Goal: Task Accomplishment & Management: Use online tool/utility

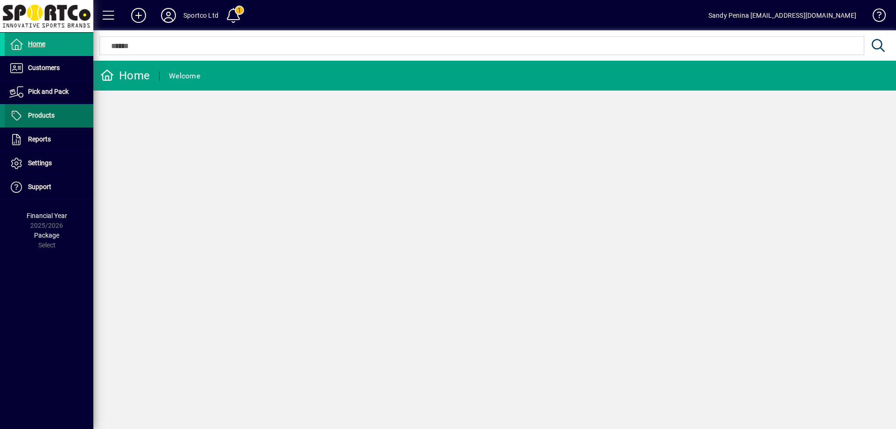
click at [46, 112] on span "Products" at bounding box center [41, 115] width 27 height 7
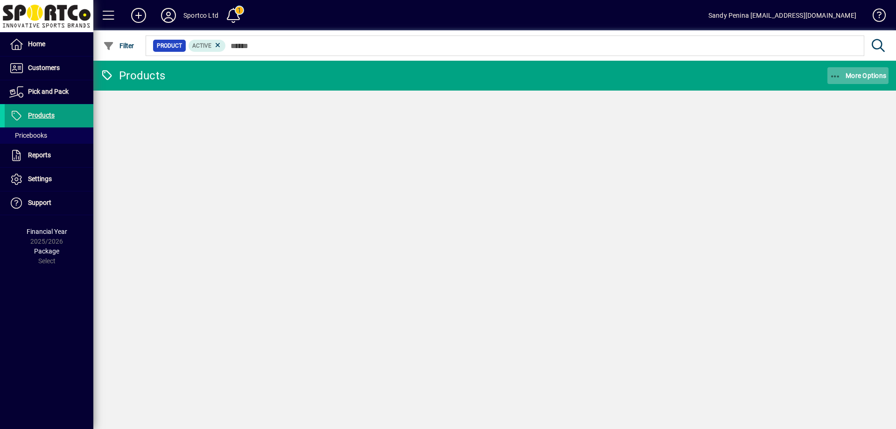
click at [841, 72] on span "More Options" at bounding box center [858, 75] width 57 height 7
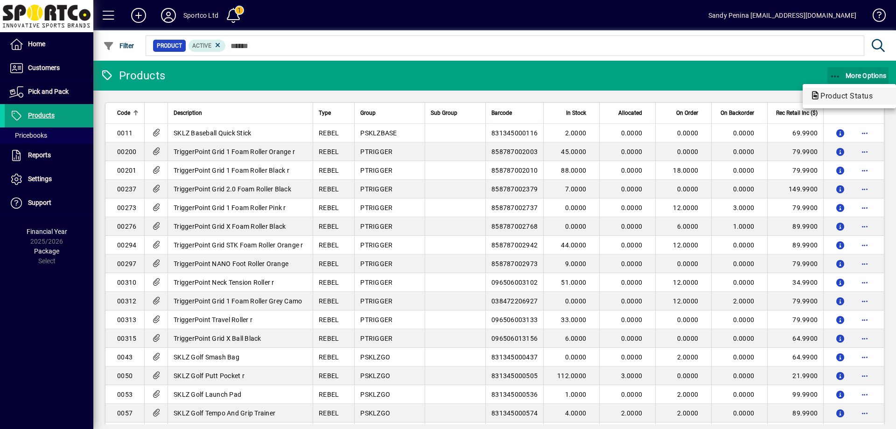
click at [836, 75] on body "Home Customers Invoices Payments Quotes Backorders Communications Pick and Pack…" at bounding box center [448, 214] width 896 height 429
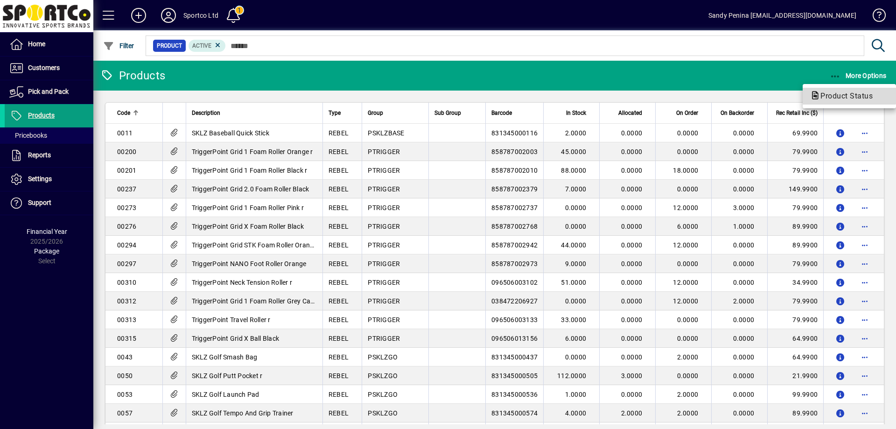
click at [839, 91] on span "Product Status" at bounding box center [849, 96] width 78 height 11
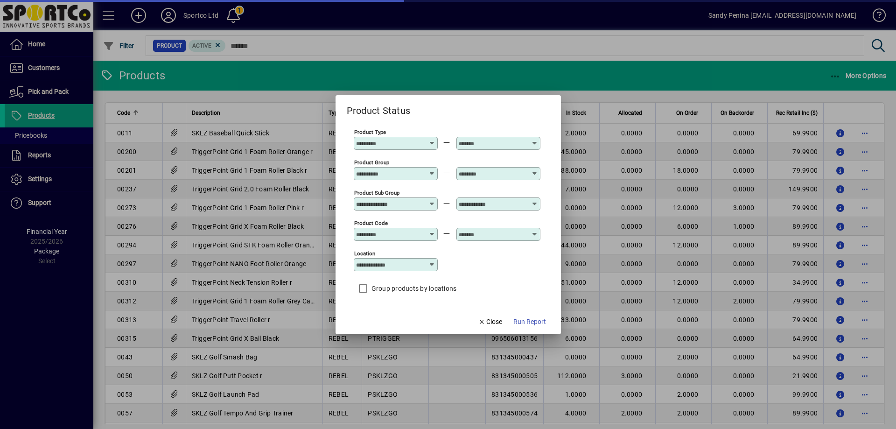
click at [432, 170] on icon at bounding box center [432, 170] width 7 height 0
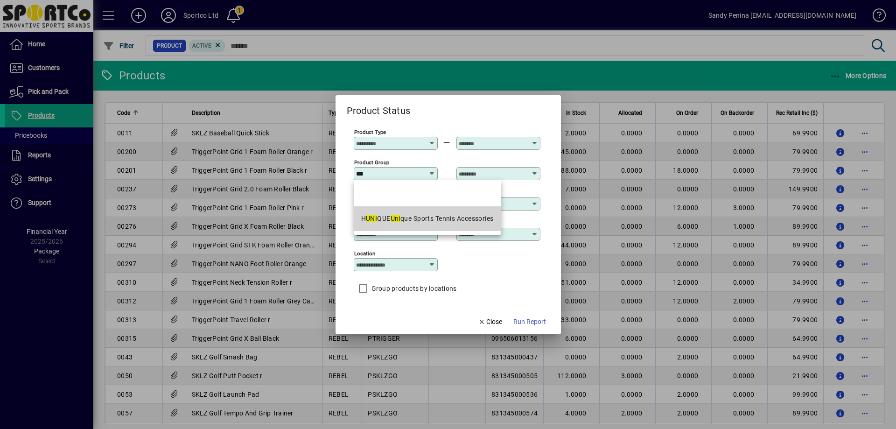
click at [447, 222] on div "H UNI QUE Uni que Sports Tennis Accessories" at bounding box center [427, 219] width 133 height 10
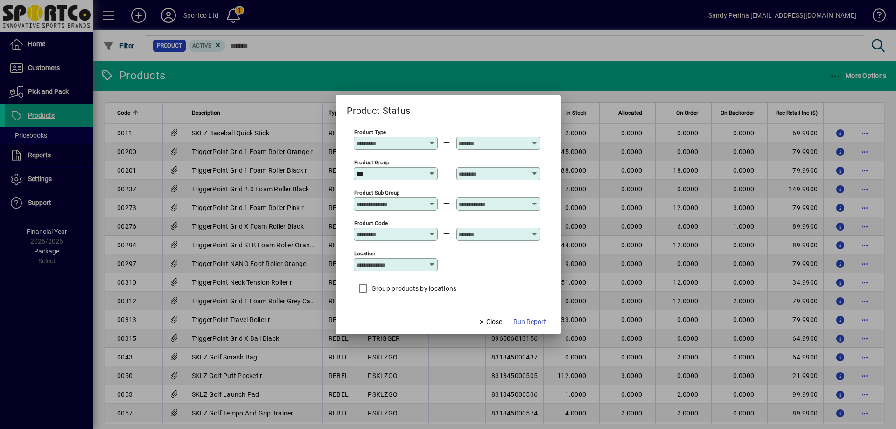
type input "**********"
click at [505, 167] on div at bounding box center [498, 173] width 84 height 13
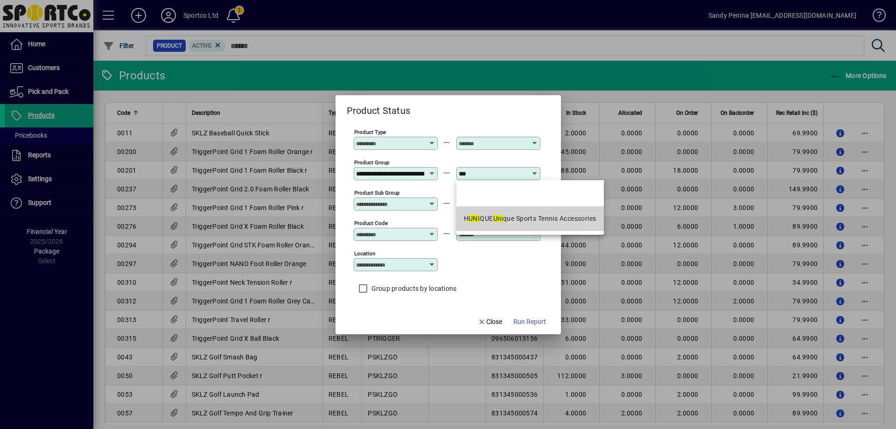
click at [548, 221] on div "H UNI QUE Uni que Sports Tennis Accessories" at bounding box center [530, 219] width 133 height 10
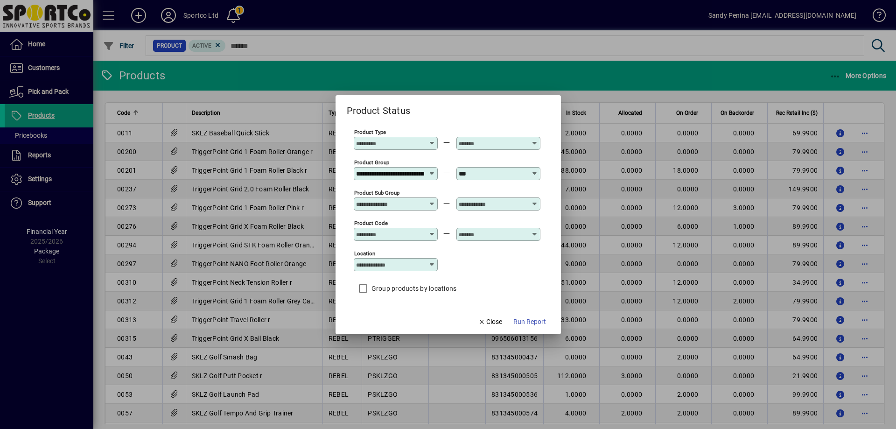
type input "**********"
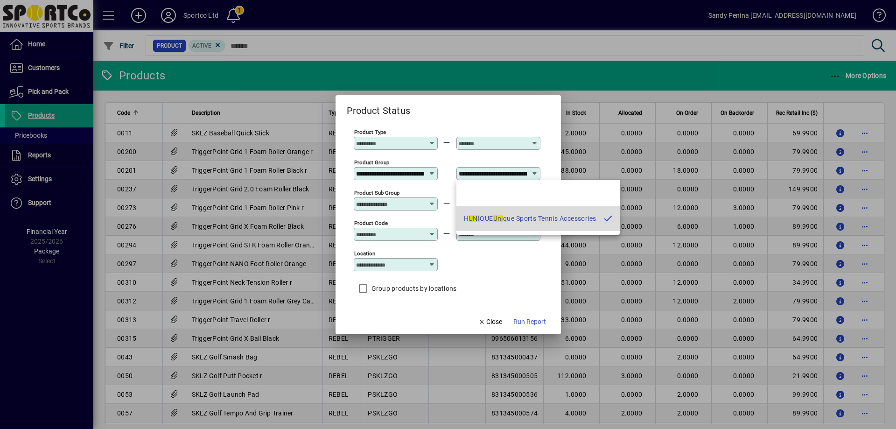
scroll to position [0, 66]
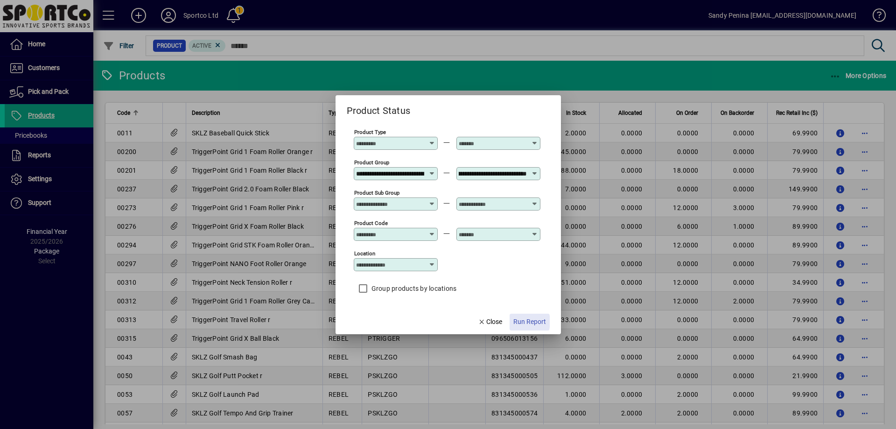
click at [519, 321] on span "Run Report" at bounding box center [529, 322] width 33 height 10
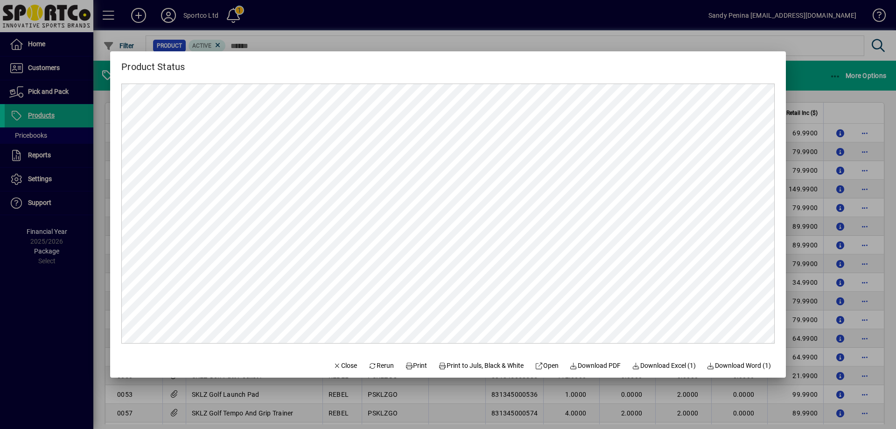
scroll to position [0, 0]
click at [411, 364] on span "Print" at bounding box center [416, 366] width 22 height 10
click at [339, 360] on span "button" at bounding box center [345, 365] width 32 height 22
